Goal: Information Seeking & Learning: Learn about a topic

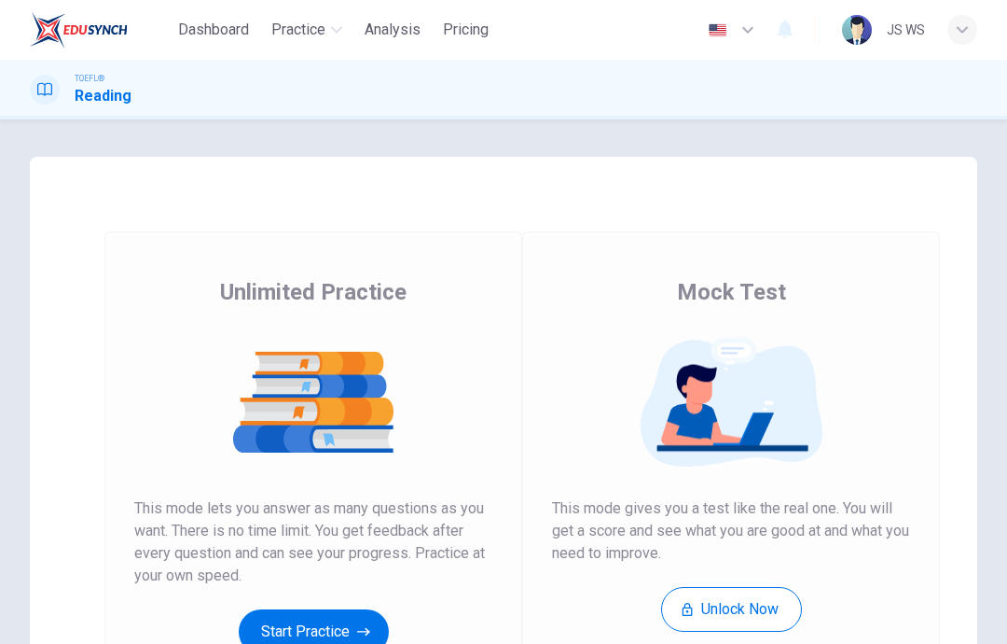
click at [340, 632] on button "Start Practice" at bounding box center [314, 631] width 150 height 45
click at [331, 624] on button "Start Practice" at bounding box center [314, 631] width 150 height 45
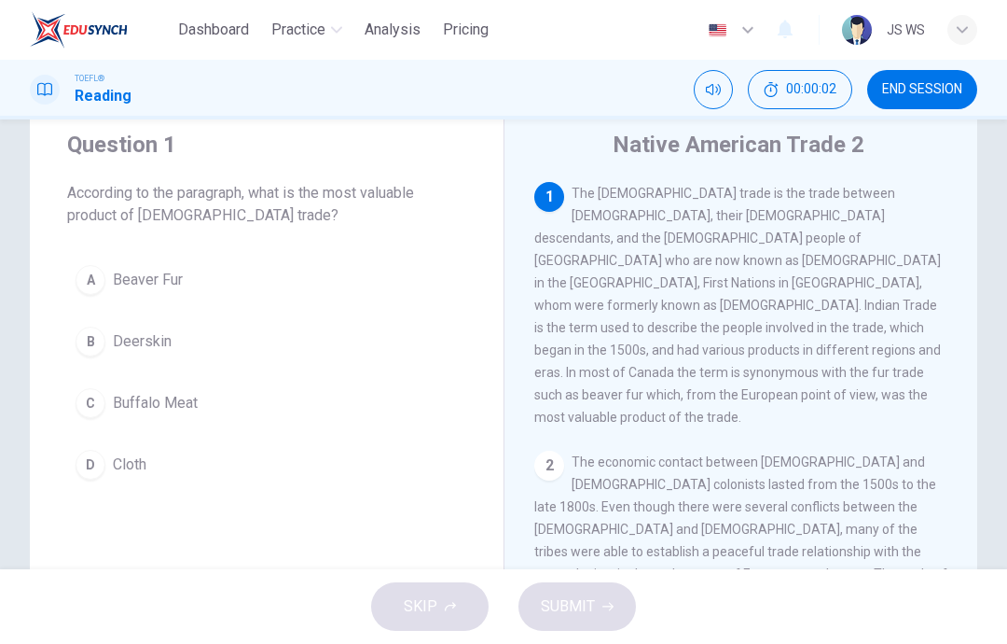
scroll to position [75, 0]
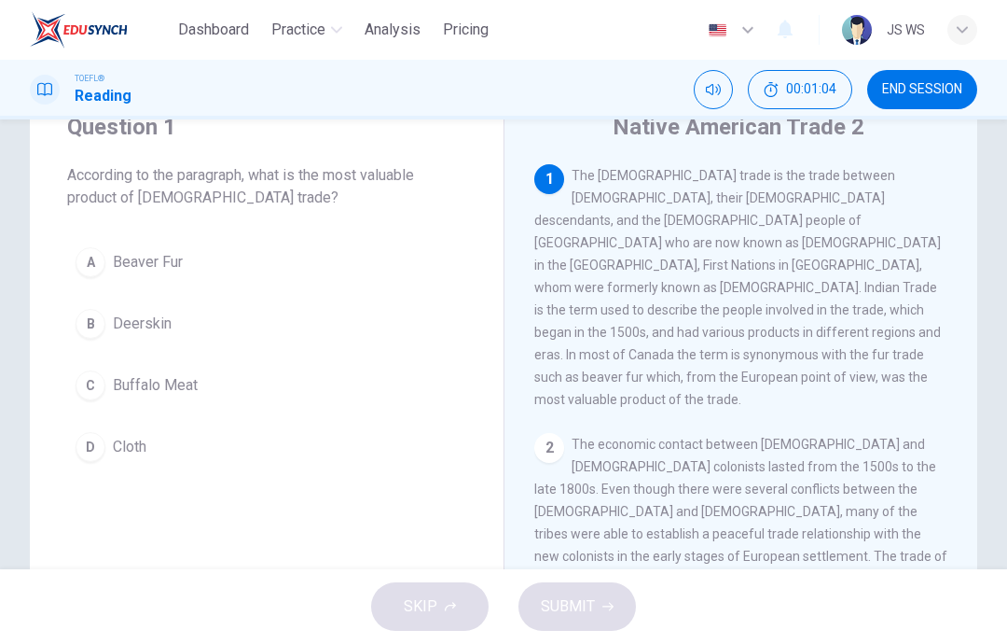
click at [206, 265] on button "A Beaver Fur" at bounding box center [266, 262] width 399 height 47
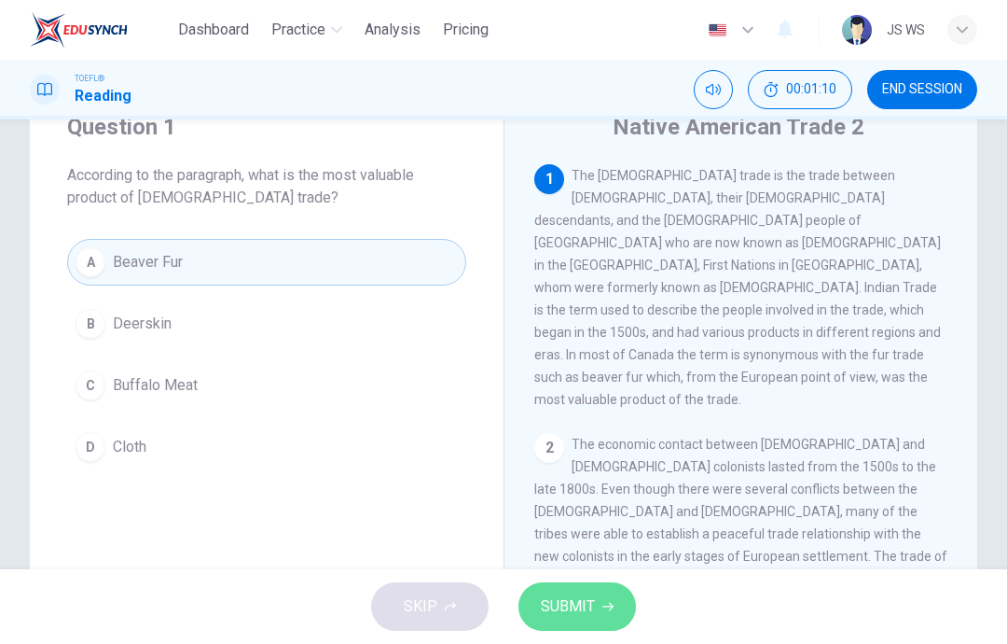
click at [594, 601] on button "SUBMIT" at bounding box center [578, 606] width 118 height 49
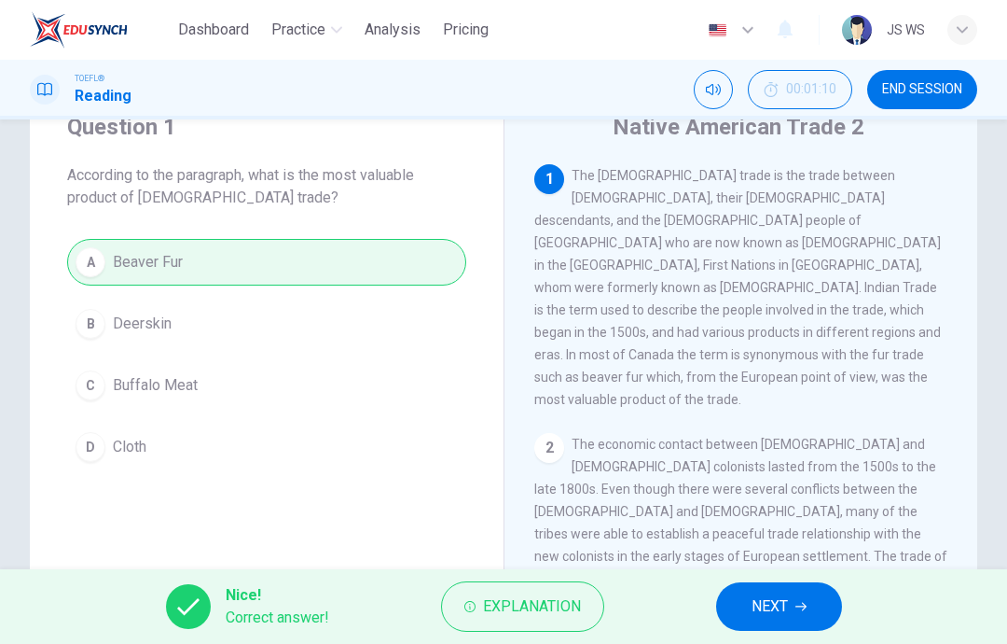
click at [786, 628] on button "NEXT" at bounding box center [779, 606] width 126 height 49
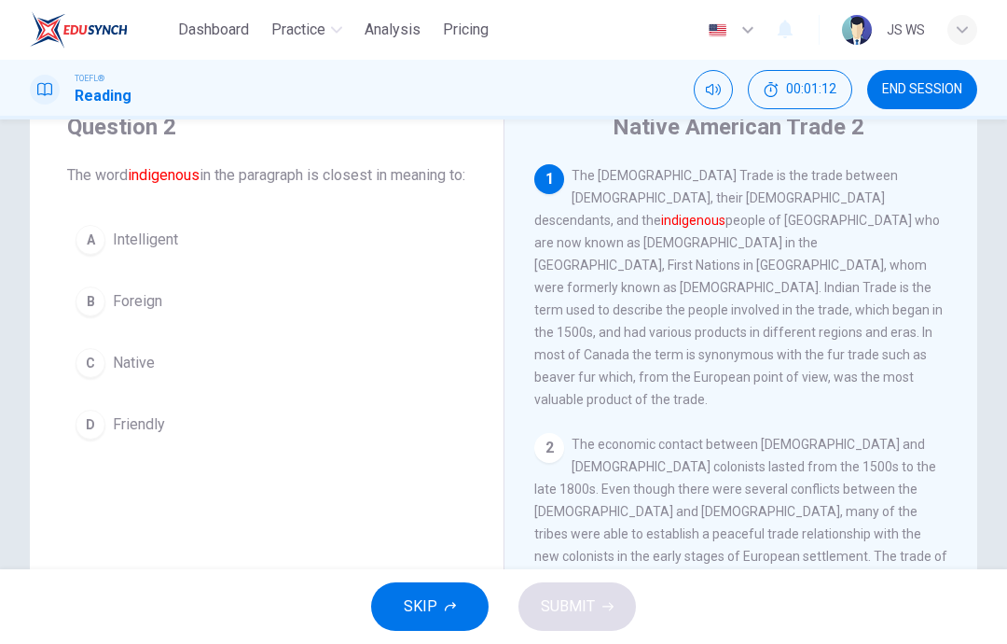
click at [243, 386] on button "C Native" at bounding box center [266, 363] width 399 height 47
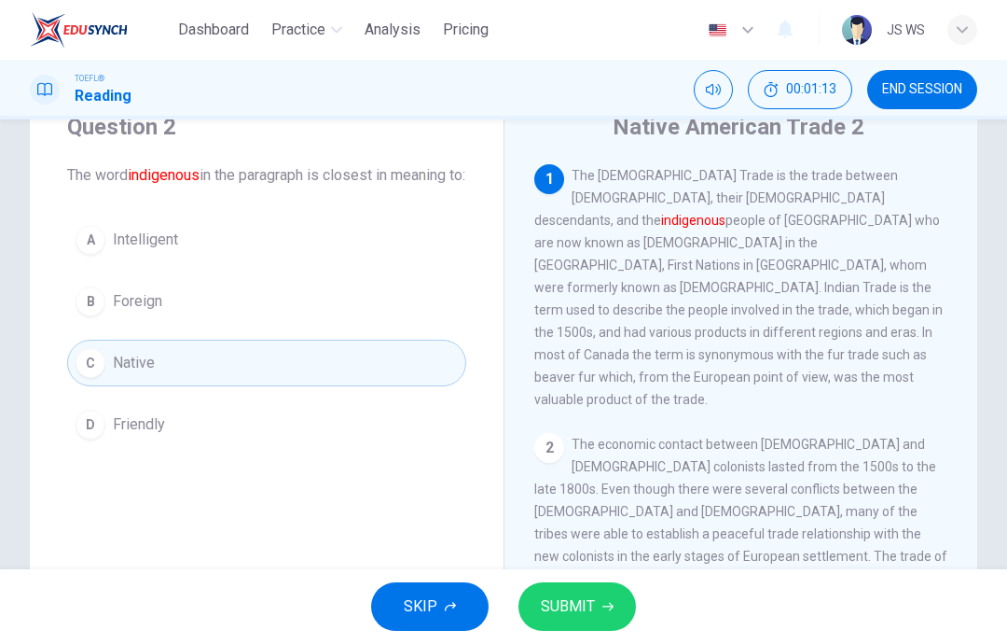
click at [595, 617] on button "SUBMIT" at bounding box center [578, 606] width 118 height 49
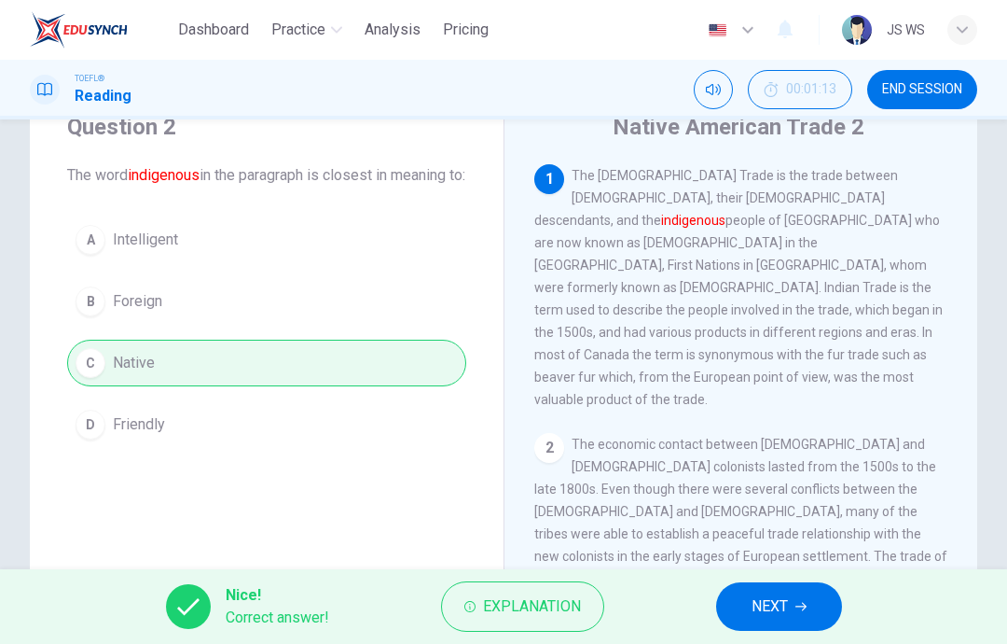
click at [787, 612] on span "NEXT" at bounding box center [770, 606] width 36 height 26
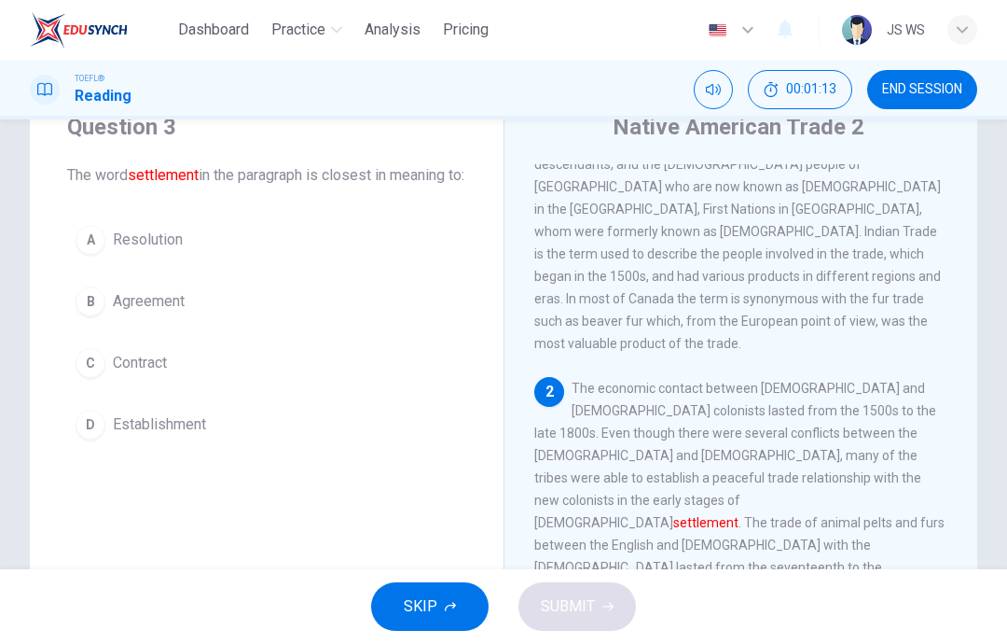
scroll to position [69, 0]
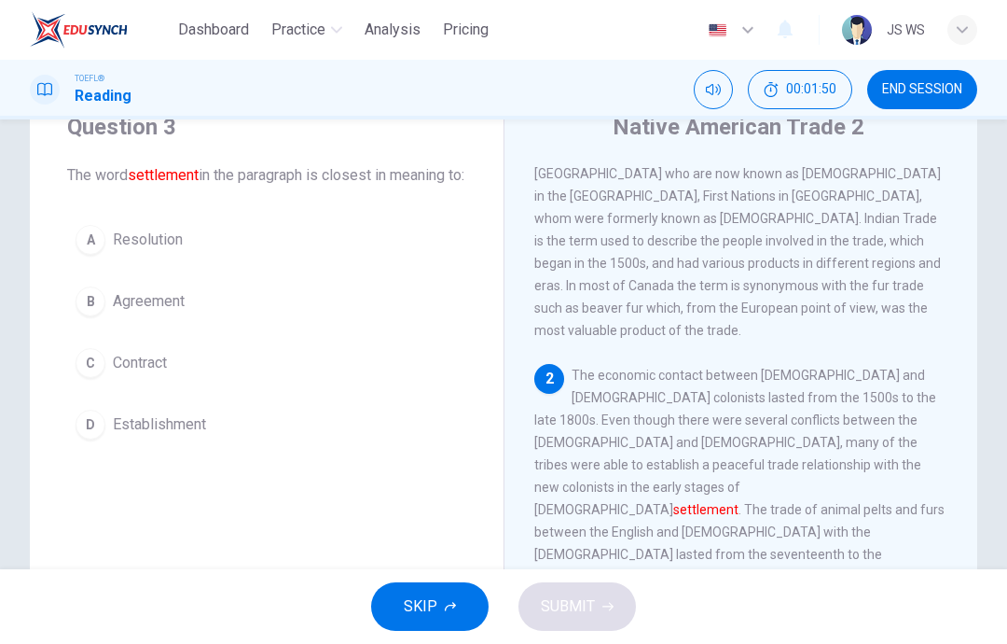
click at [271, 377] on button "C Contract" at bounding box center [266, 363] width 399 height 47
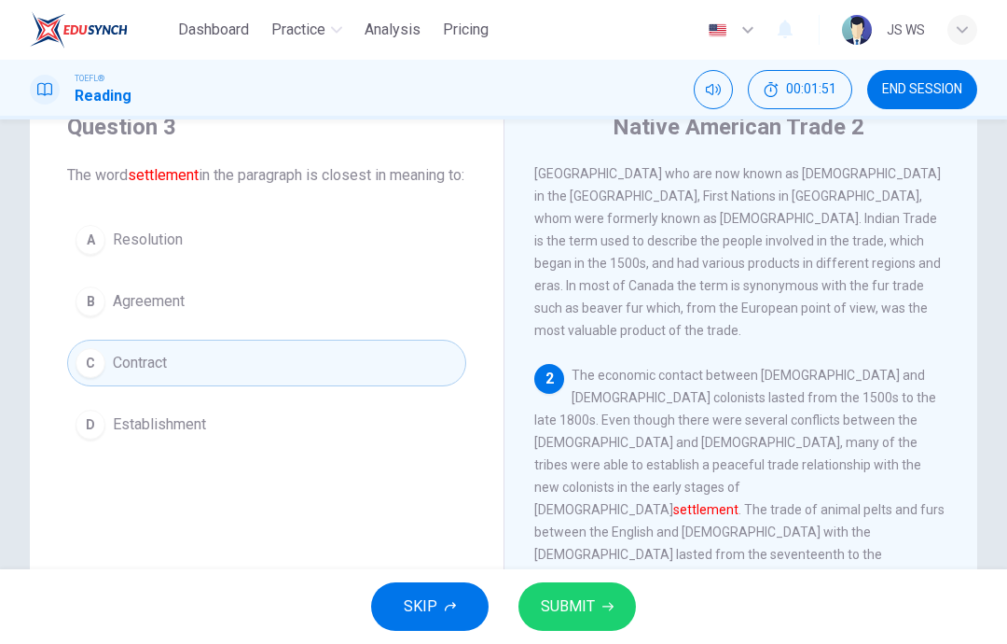
click at [586, 595] on span "SUBMIT" at bounding box center [568, 606] width 54 height 26
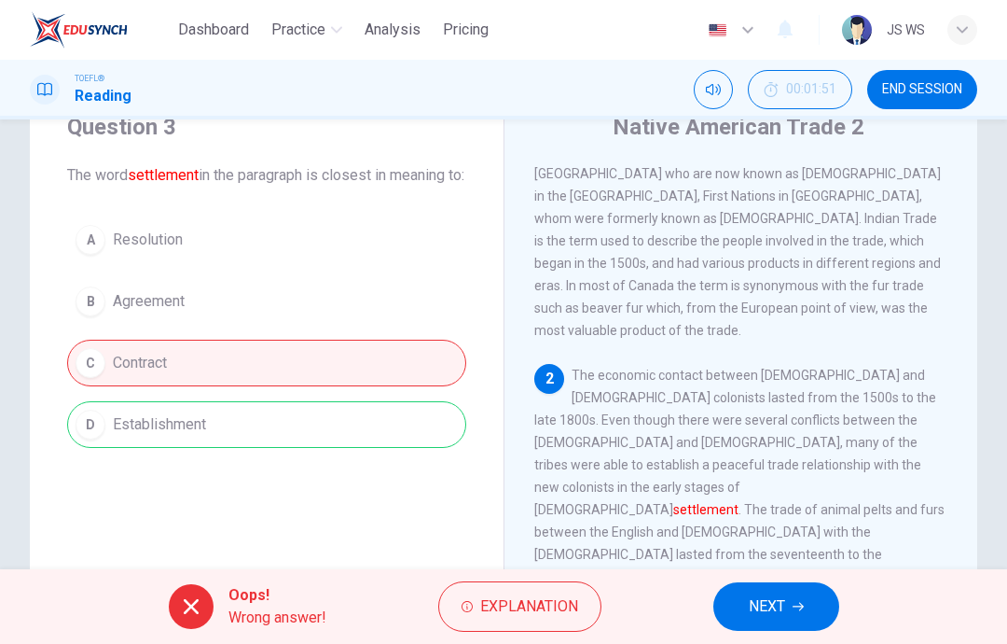
click at [791, 608] on button "NEXT" at bounding box center [777, 606] width 126 height 49
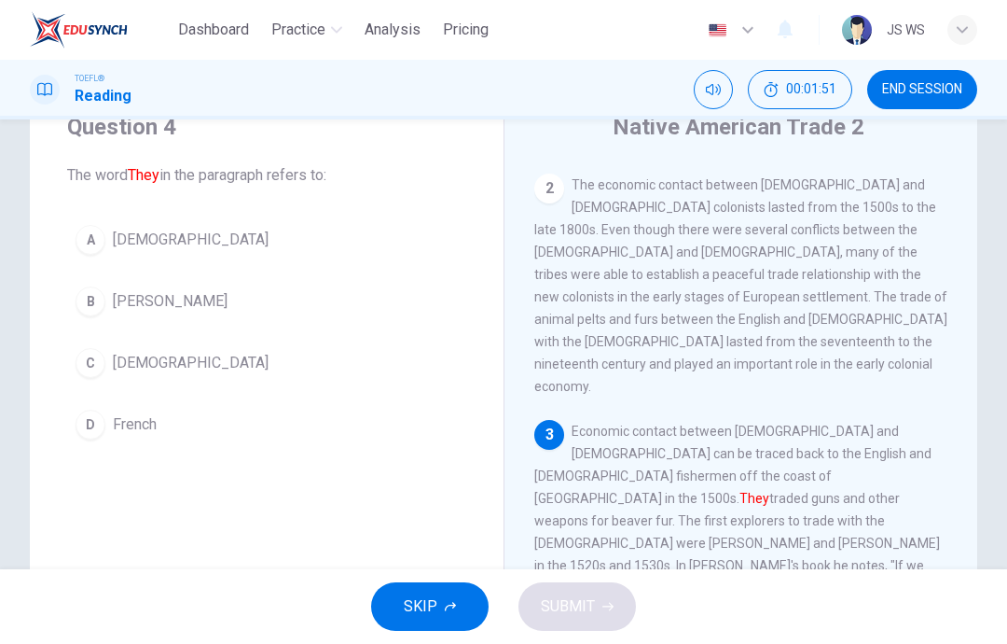
scroll to position [325, 0]
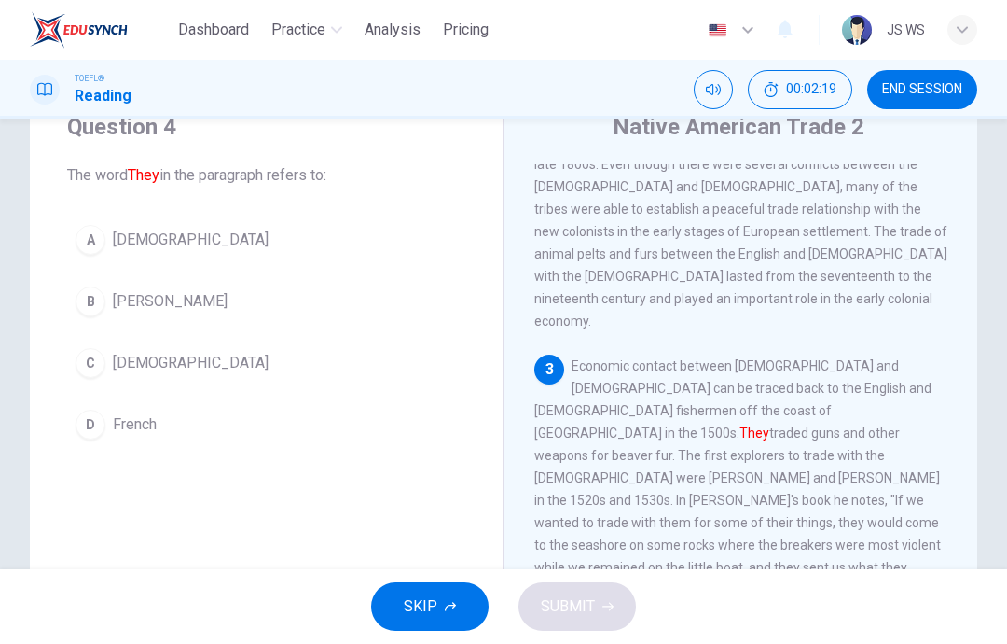
click at [291, 414] on button "D French" at bounding box center [266, 424] width 399 height 47
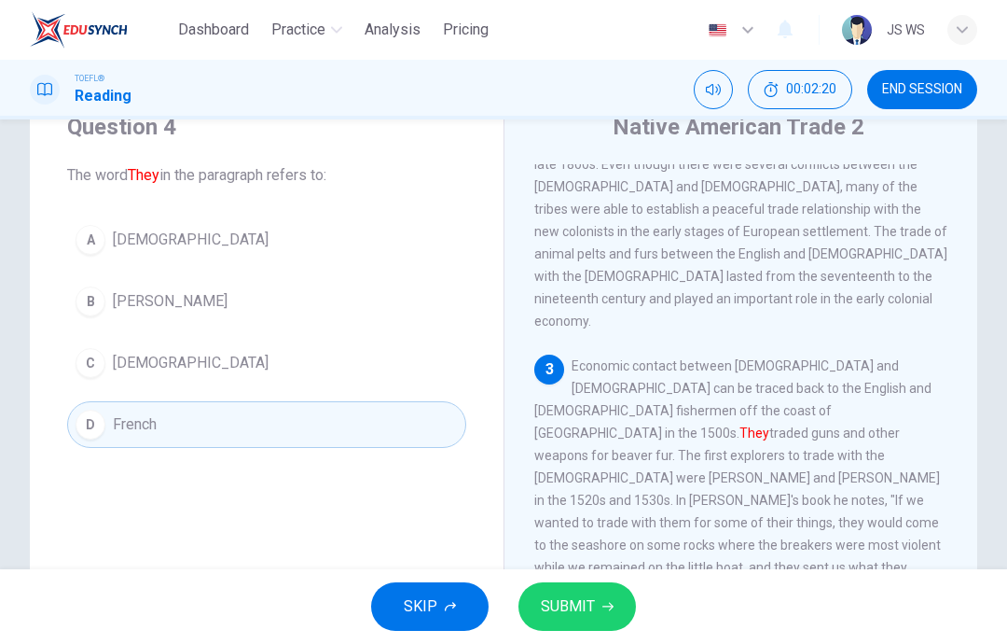
click at [590, 596] on span "SUBMIT" at bounding box center [568, 606] width 54 height 26
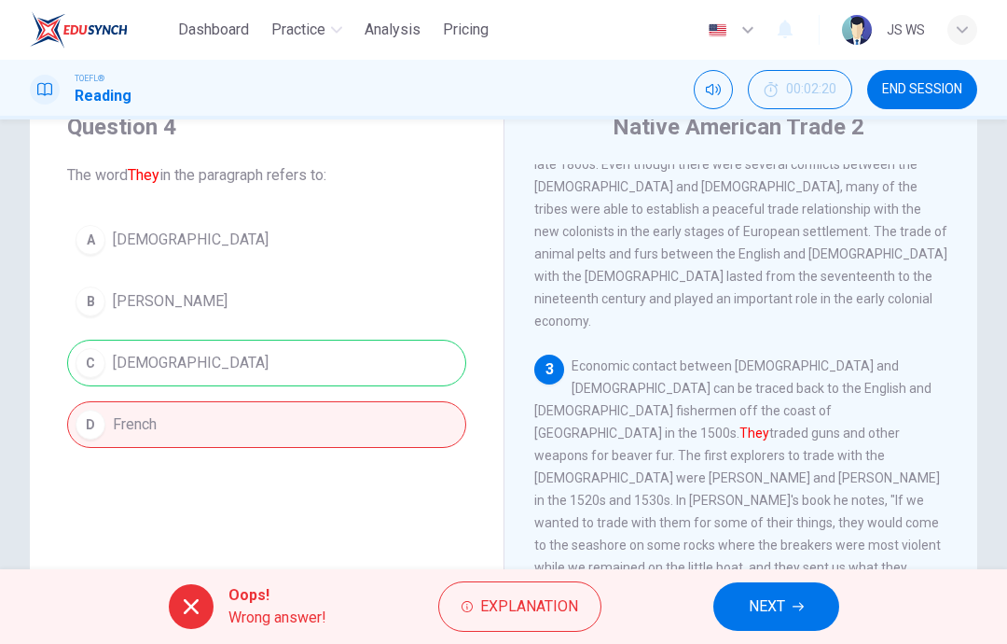
click at [788, 607] on button "NEXT" at bounding box center [777, 606] width 126 height 49
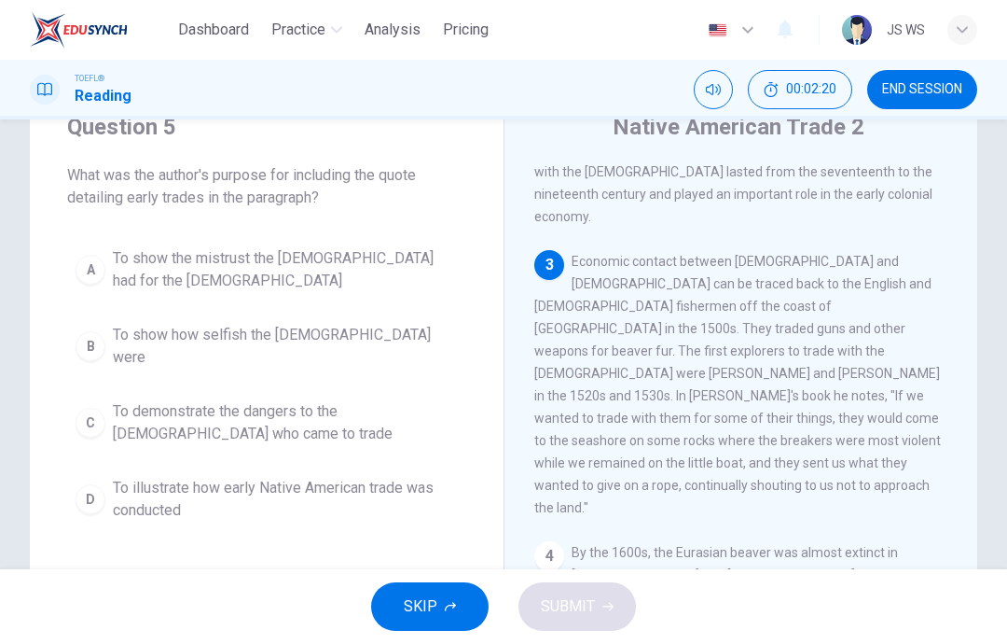
scroll to position [441, 0]
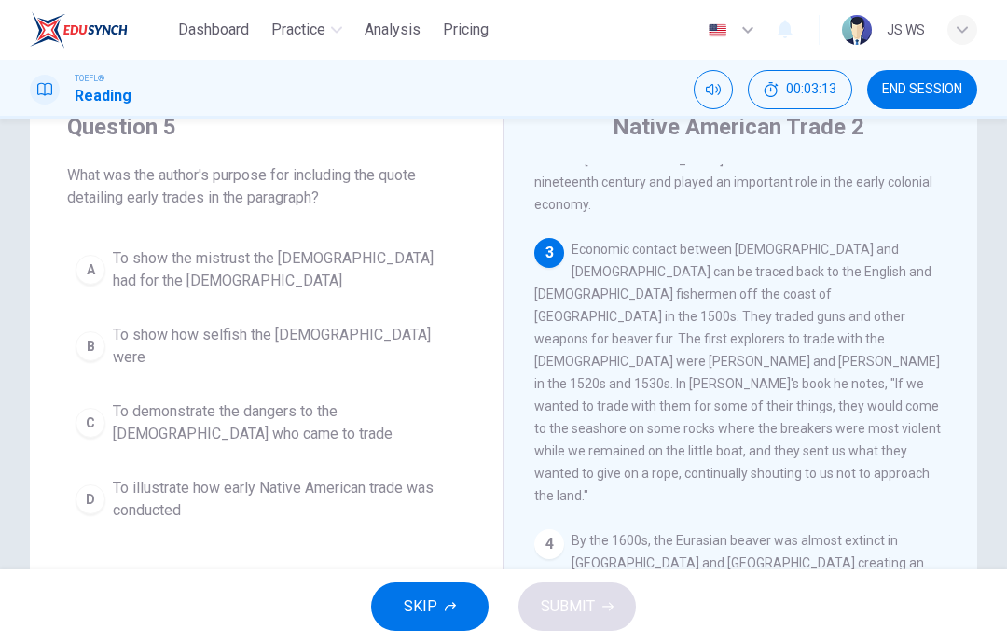
click at [300, 477] on span "To illustrate how early Native American trade was conducted" at bounding box center [285, 499] width 345 height 45
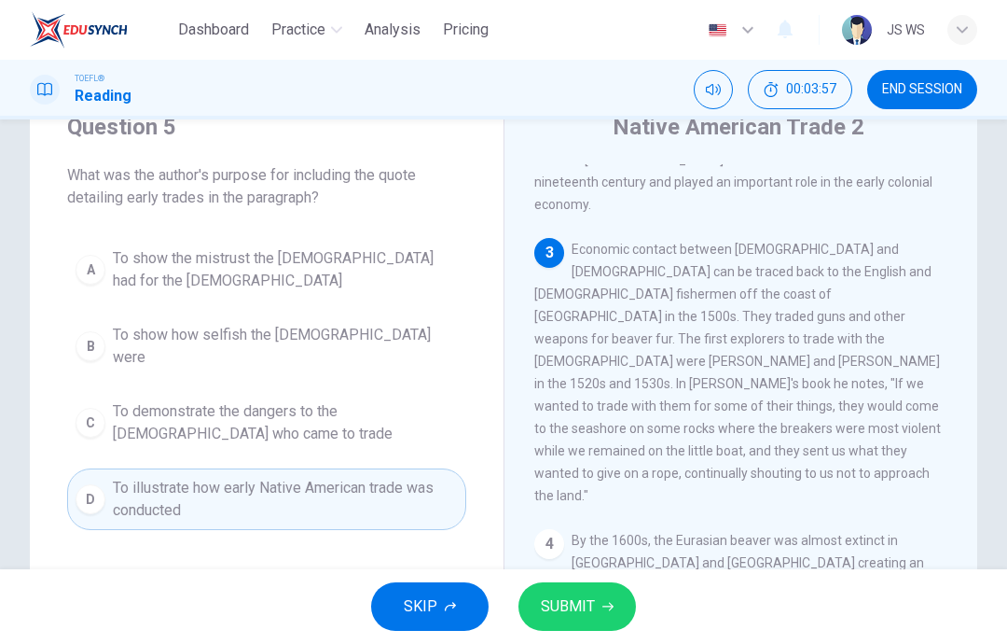
click at [415, 257] on span "To show the mistrust the Native Americans had for the Europeans" at bounding box center [285, 269] width 345 height 45
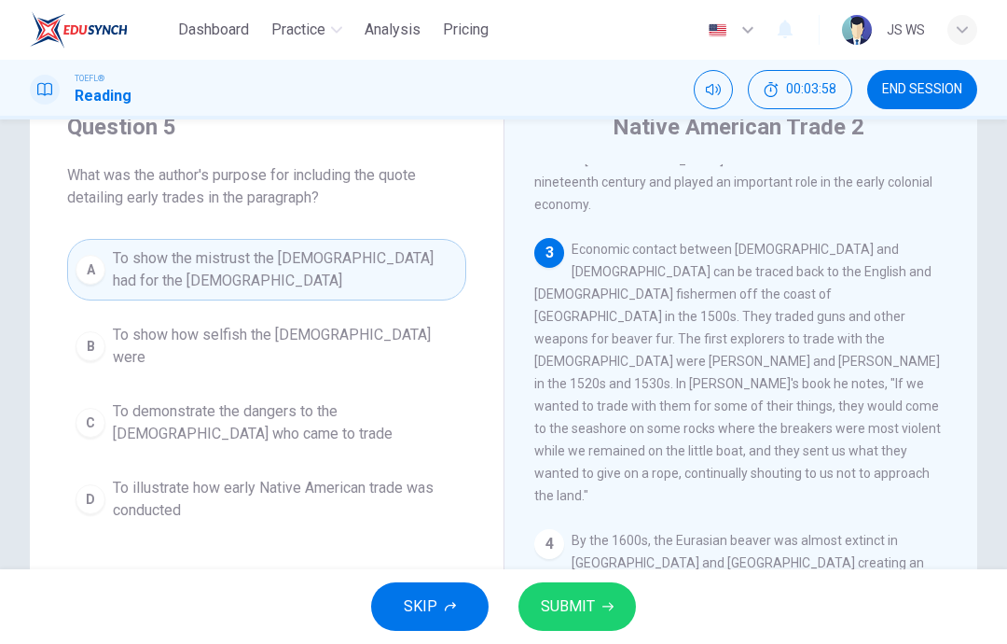
click at [573, 588] on button "SUBMIT" at bounding box center [578, 606] width 118 height 49
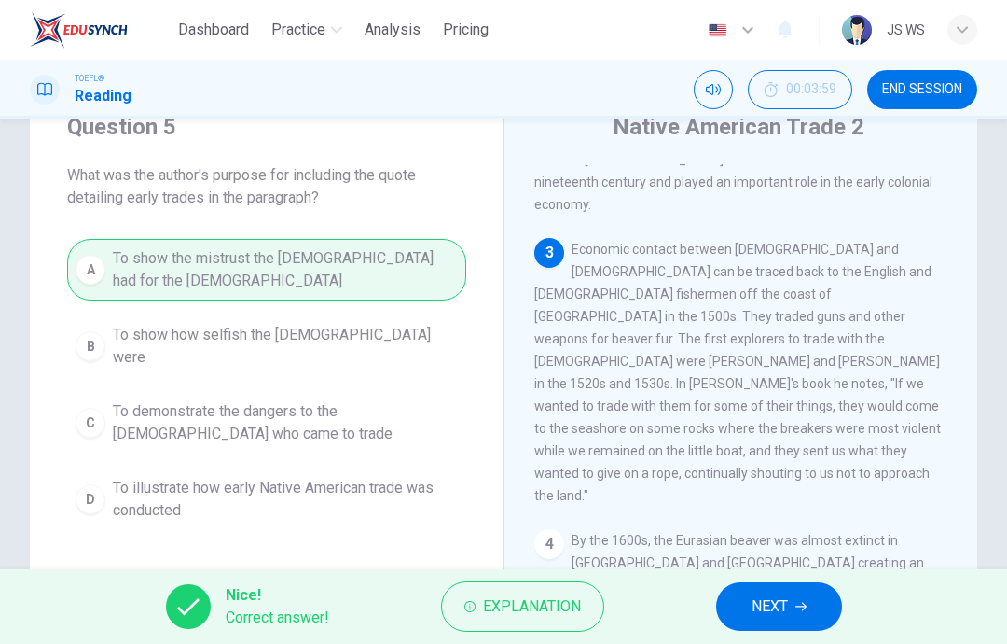
click at [780, 602] on span "NEXT" at bounding box center [770, 606] width 36 height 26
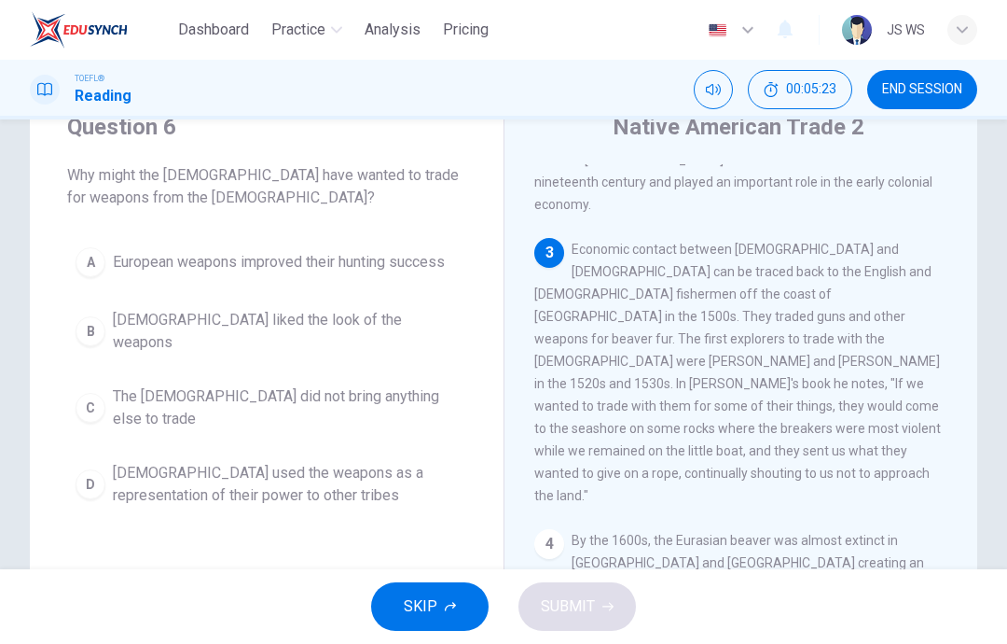
click at [361, 462] on span "Native Americans used the weapons as a representation of their power to other t…" at bounding box center [285, 484] width 345 height 45
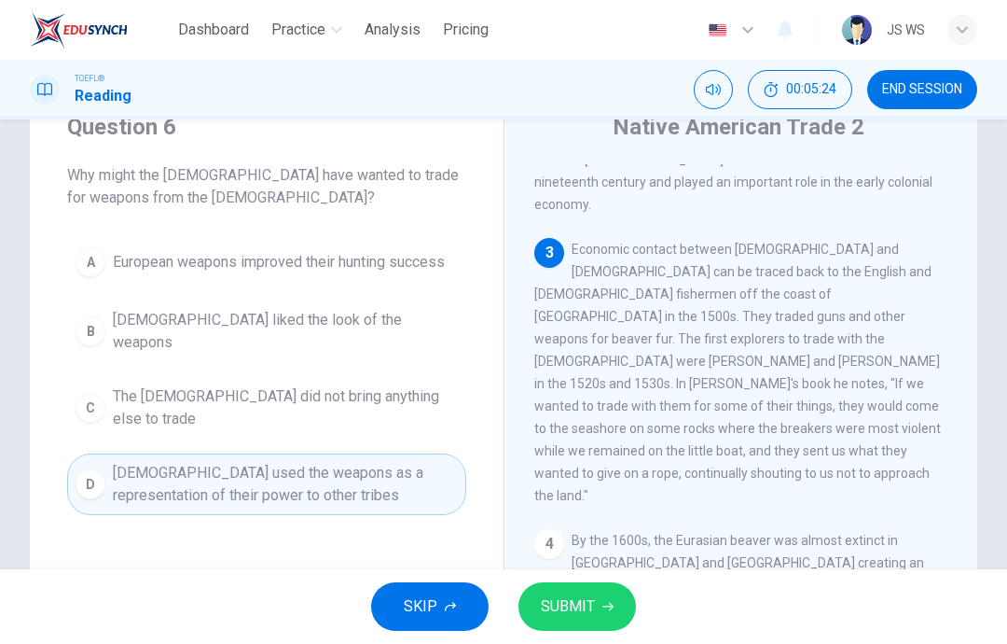
click at [581, 613] on span "SUBMIT" at bounding box center [568, 606] width 54 height 26
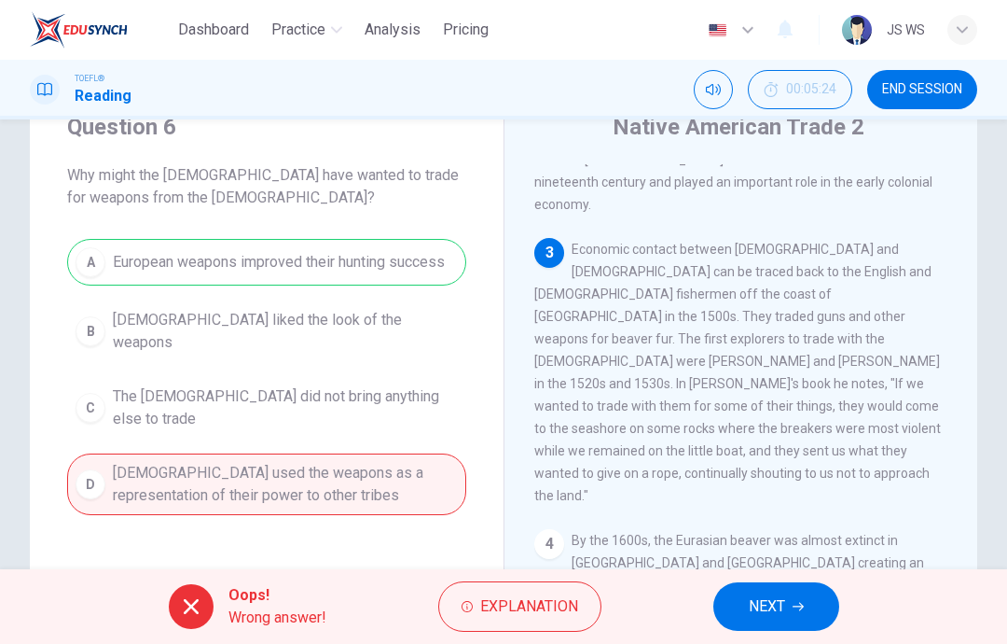
click at [790, 601] on button "NEXT" at bounding box center [777, 606] width 126 height 49
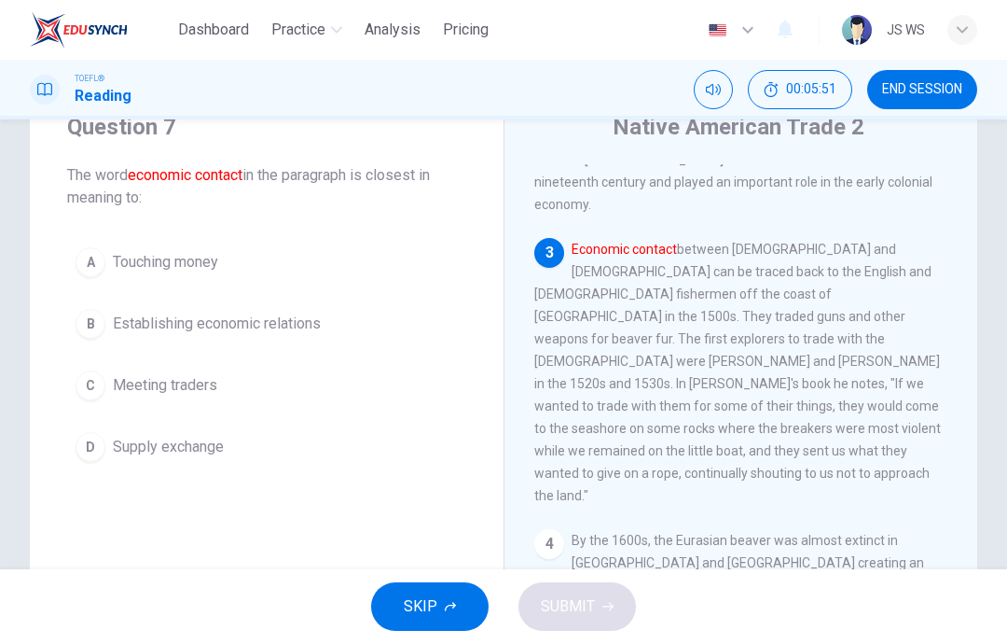
click at [364, 318] on button "B Establishing economic relations" at bounding box center [266, 323] width 399 height 47
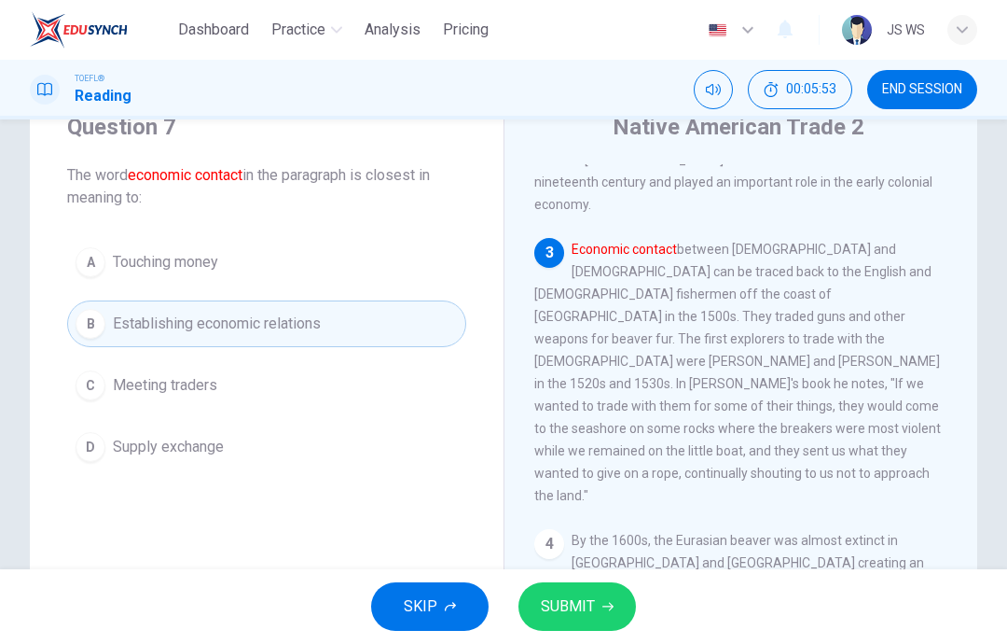
click at [391, 466] on button "D Supply exchange" at bounding box center [266, 447] width 399 height 47
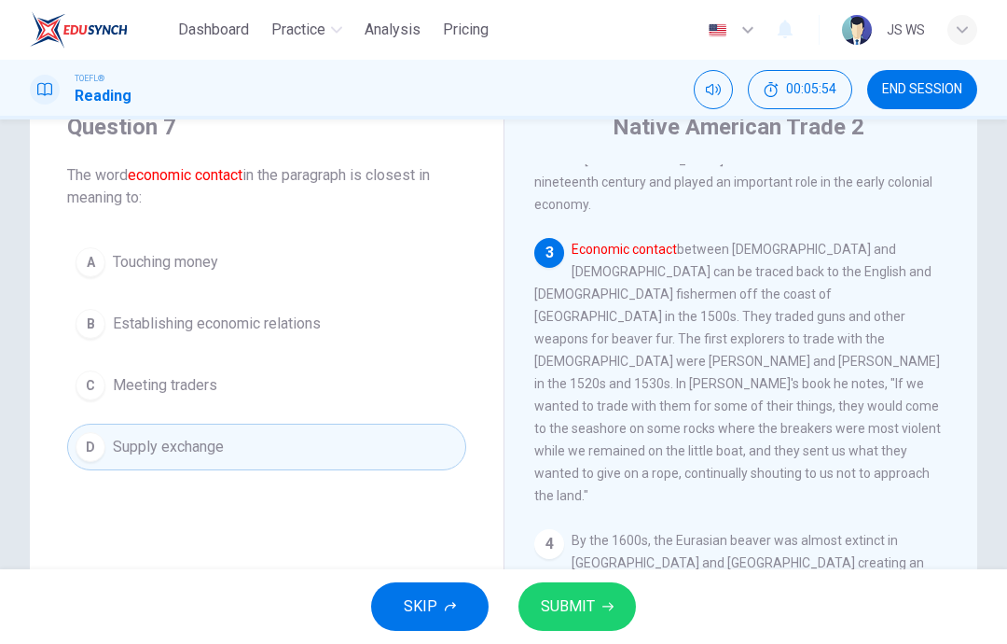
click at [591, 605] on span "SUBMIT" at bounding box center [568, 606] width 54 height 26
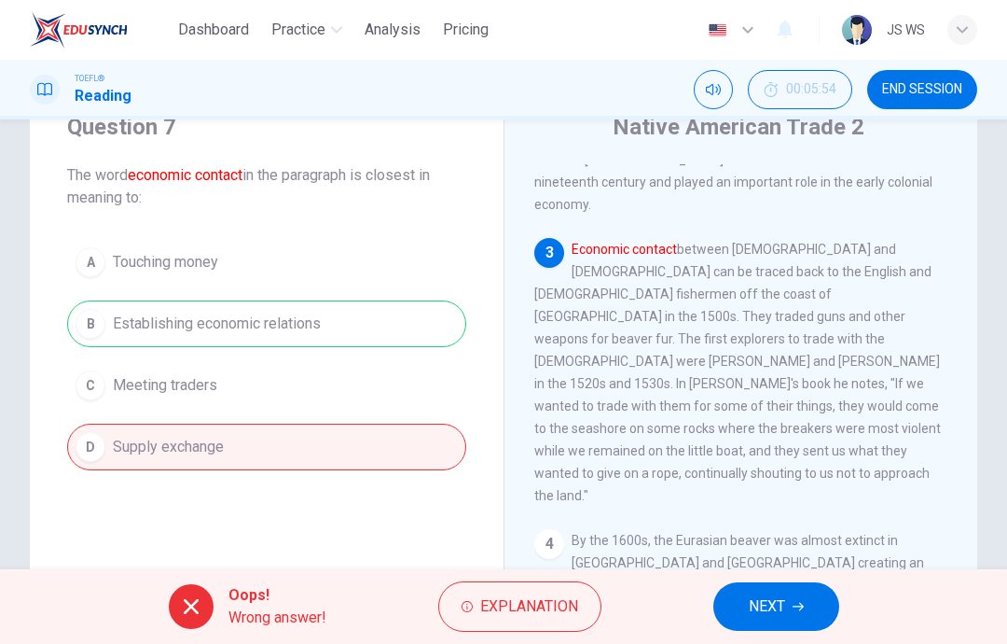
click at [782, 617] on span "NEXT" at bounding box center [767, 606] width 36 height 26
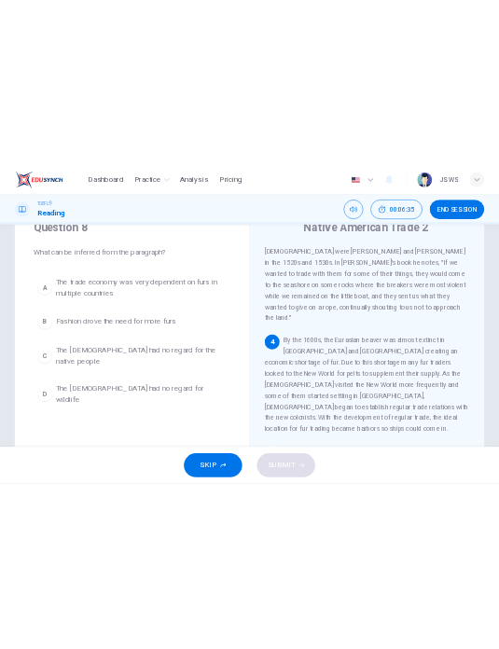
scroll to position [69, 0]
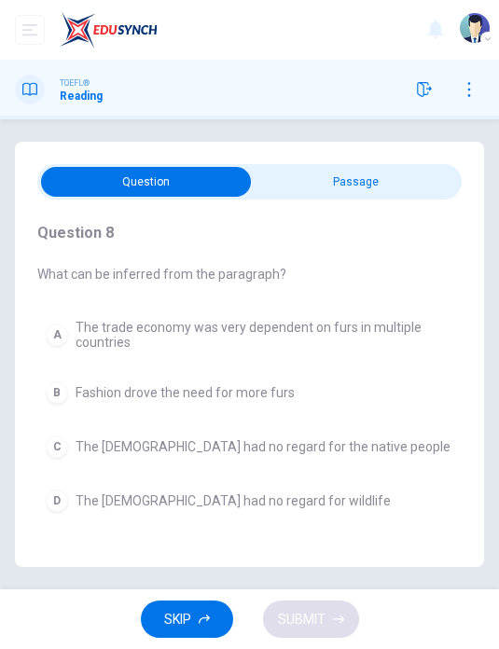
checkbox input "true"
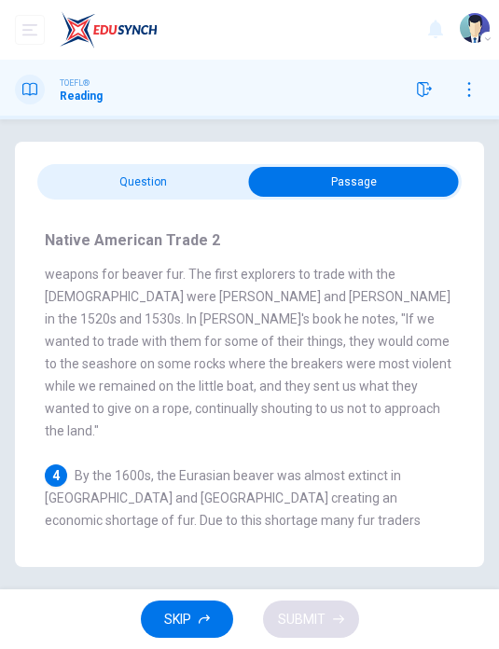
scroll to position [632, 0]
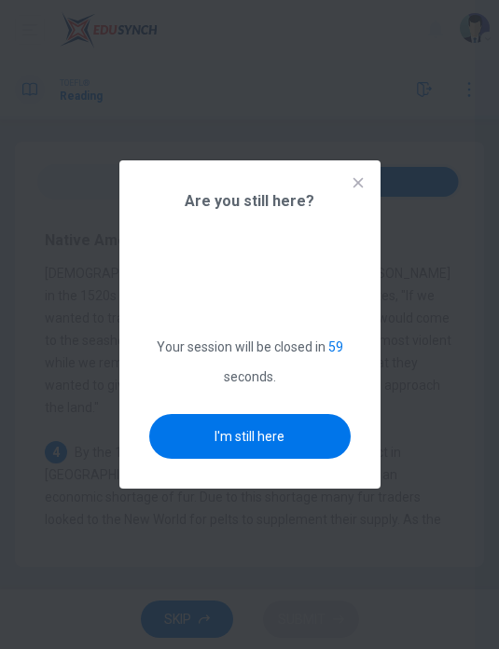
click at [285, 459] on button "I'm still here" at bounding box center [249, 436] width 201 height 45
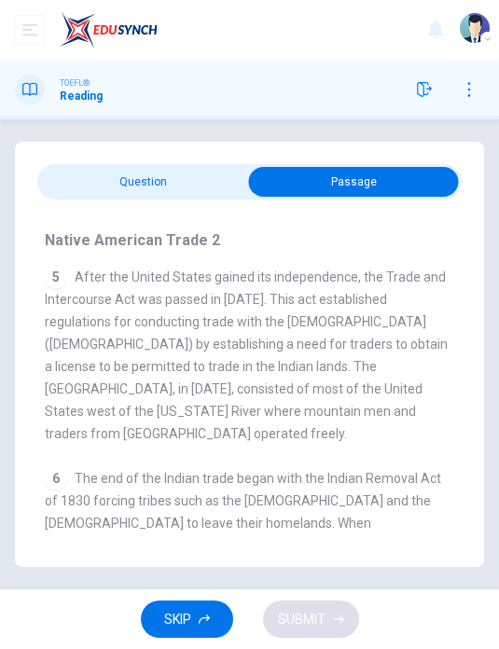
scroll to position [1030, 0]
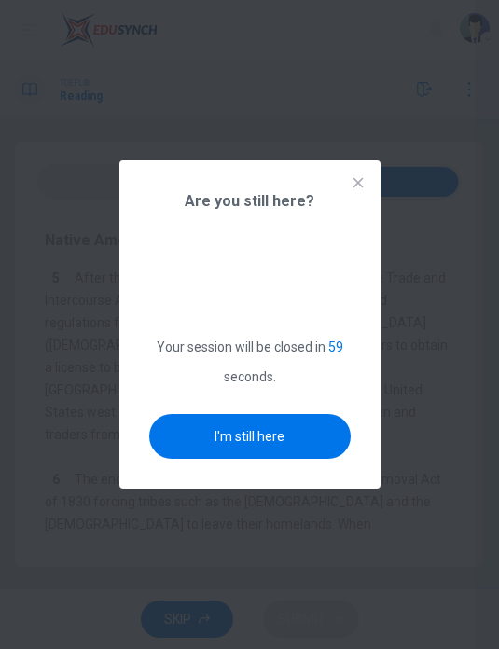
click at [294, 459] on button "I'm still here" at bounding box center [249, 436] width 201 height 45
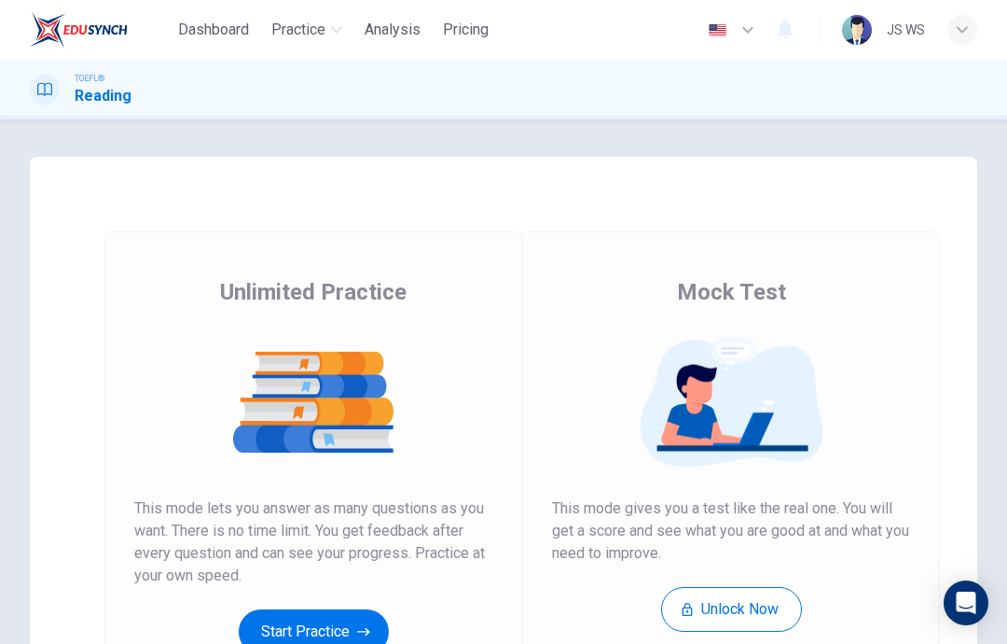
click at [331, 631] on button "Start Practice" at bounding box center [314, 631] width 150 height 45
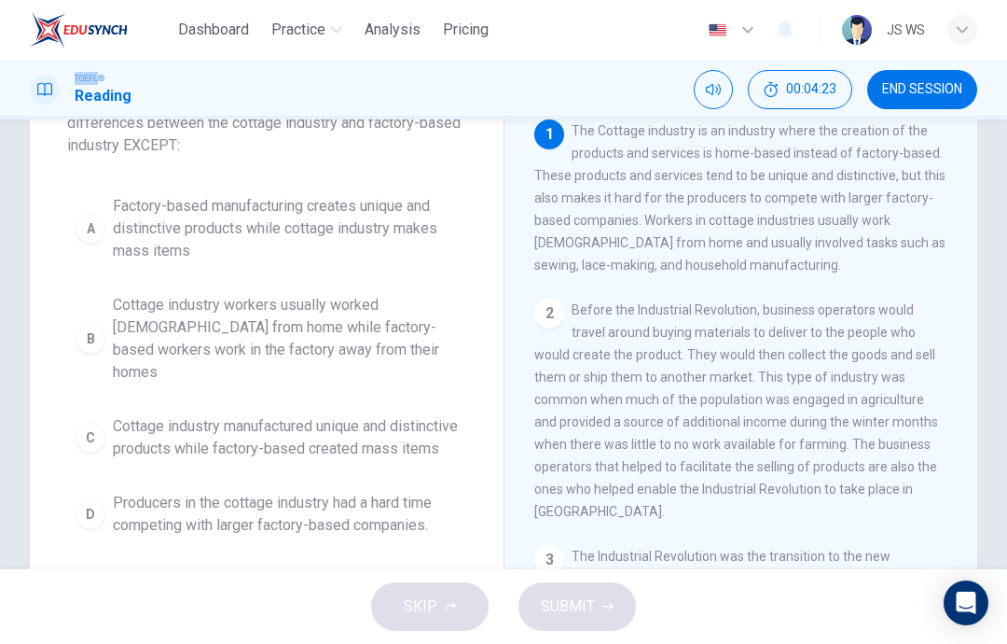
scroll to position [146, 0]
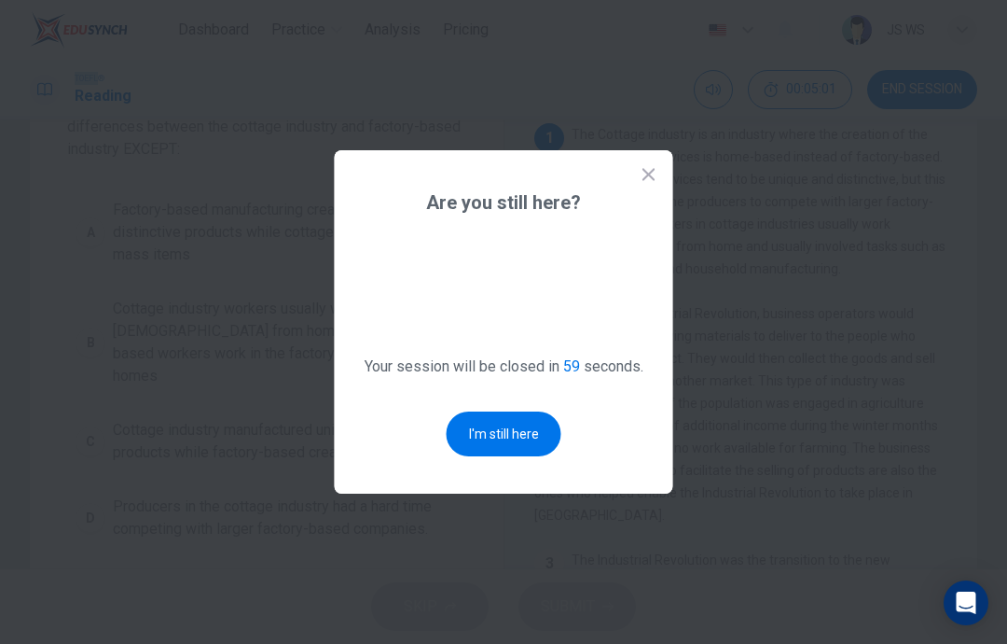
click at [506, 456] on button "I'm still here" at bounding box center [504, 433] width 115 height 45
